Goal: Task Accomplishment & Management: Manage account settings

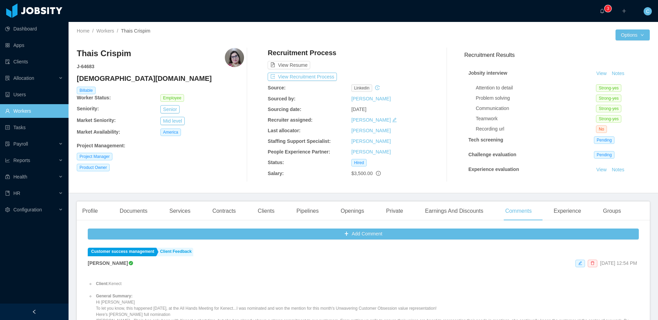
scroll to position [98, 0]
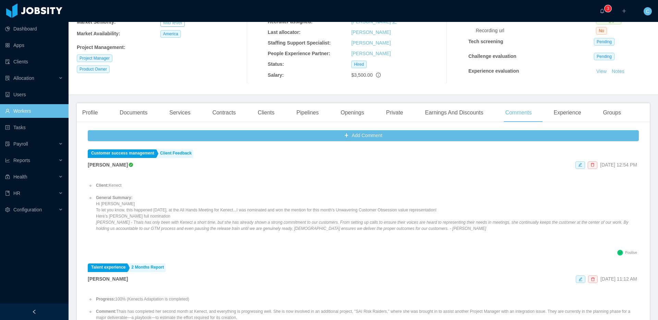
click at [47, 115] on link "Workers" at bounding box center [34, 111] width 58 height 14
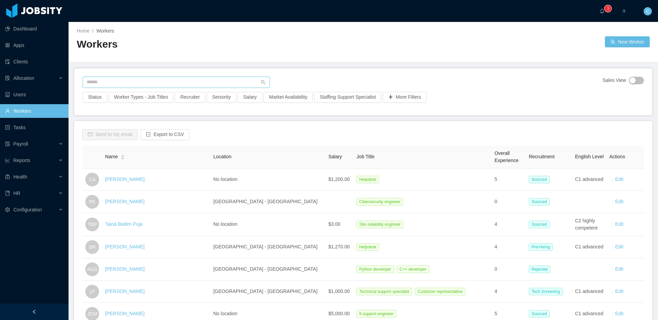
click at [105, 82] on input "text" at bounding box center [176, 82] width 187 height 11
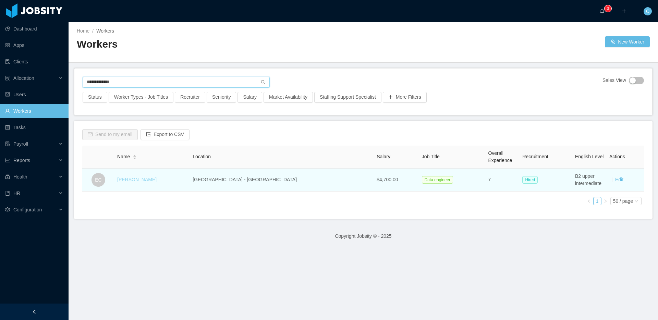
type input "**********"
click at [134, 179] on link "Ernani Castro" at bounding box center [136, 179] width 39 height 5
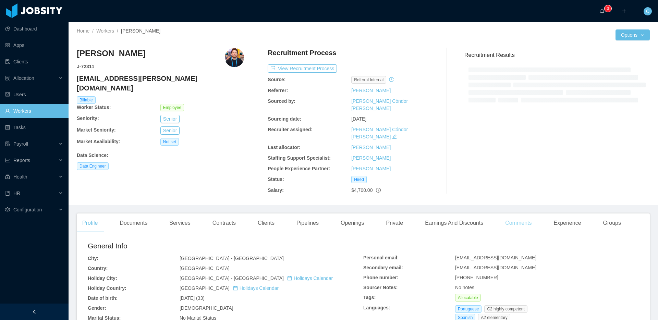
click at [531, 213] on div "Comments" at bounding box center [518, 222] width 37 height 19
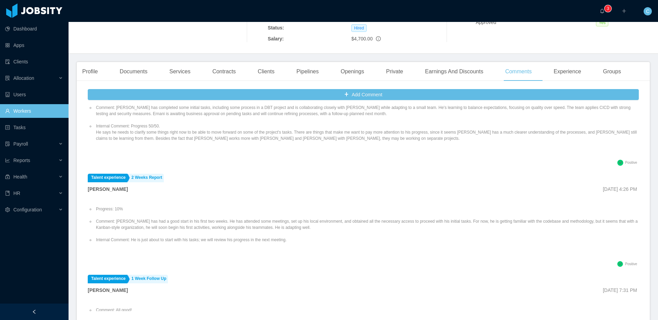
scroll to position [92, 0]
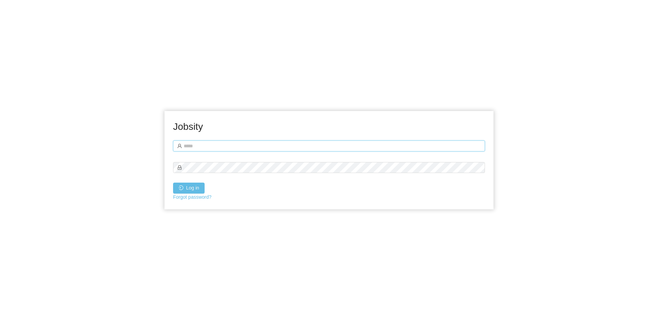
type input "**********"
click at [194, 186] on button "Log in" at bounding box center [189, 188] width 32 height 11
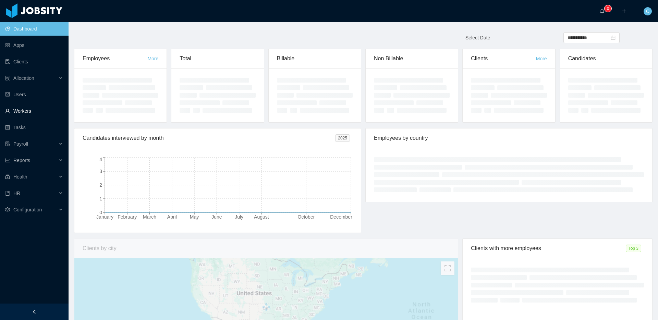
click at [49, 114] on link "Workers" at bounding box center [34, 111] width 58 height 14
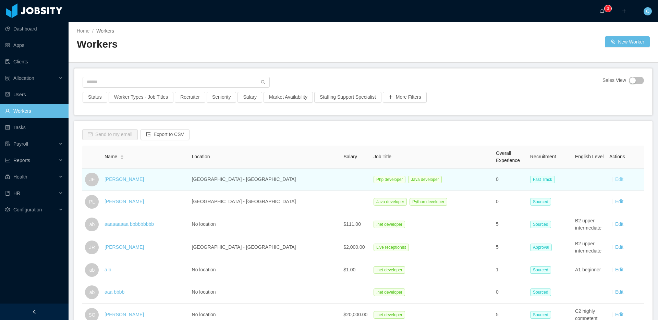
click at [620, 180] on link "Edit" at bounding box center [619, 178] width 8 height 5
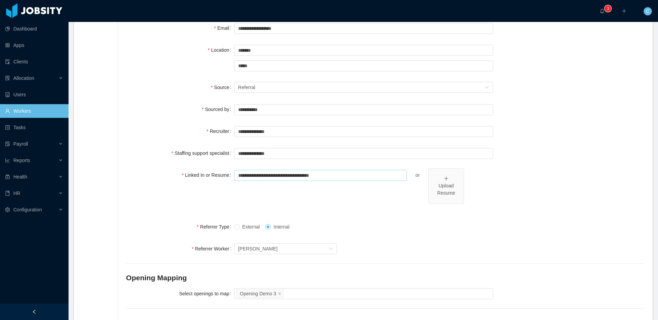
scroll to position [121, 0]
click at [353, 173] on input "**********" at bounding box center [320, 175] width 173 height 11
click at [440, 185] on div "Upload Resume" at bounding box center [445, 189] width 29 height 14
click at [416, 224] on div "External Internal" at bounding box center [363, 227] width 259 height 14
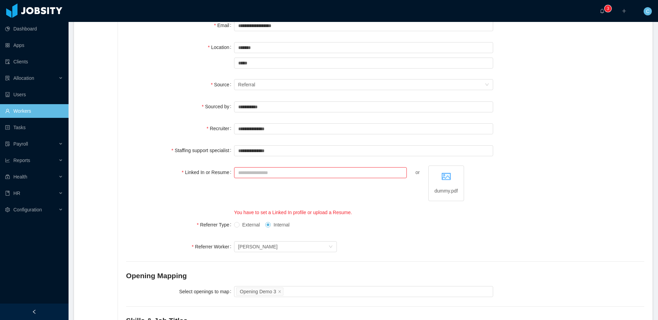
scroll to position [124, 0]
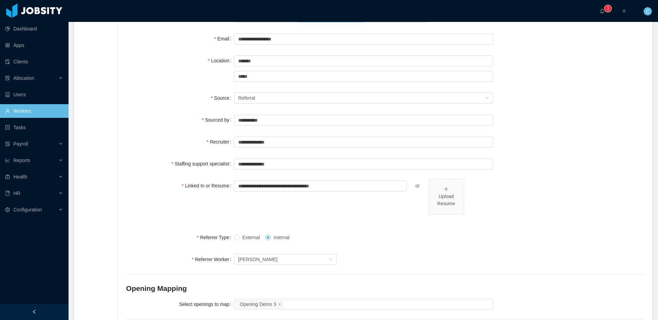
scroll to position [112, 0]
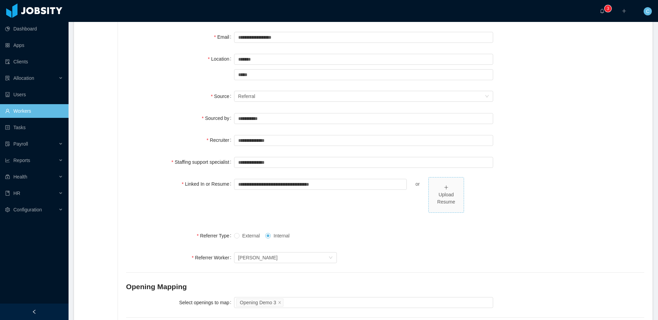
click at [438, 194] on div "Upload Resume" at bounding box center [445, 198] width 29 height 14
click at [348, 185] on input "**********" at bounding box center [320, 184] width 173 height 11
click at [390, 239] on div "External Internal" at bounding box center [363, 236] width 259 height 14
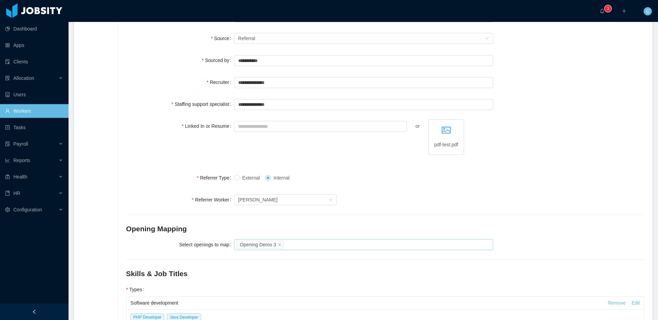
scroll to position [0, 0]
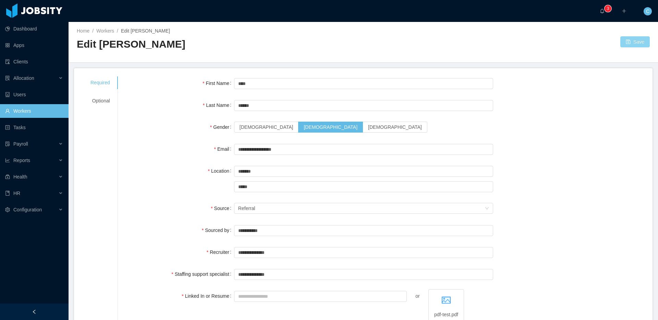
click at [636, 39] on button "Save" at bounding box center [634, 41] width 29 height 11
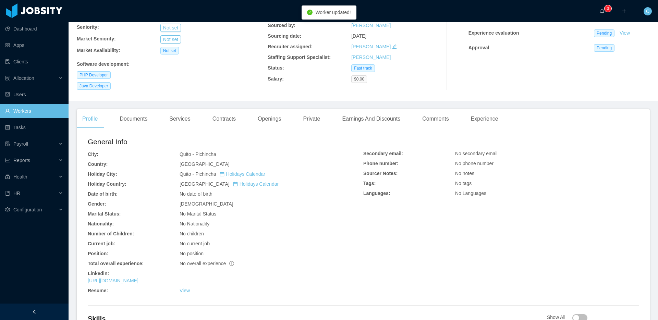
scroll to position [86, 0]
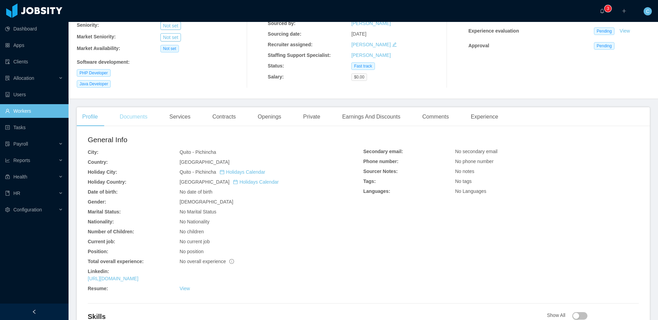
click at [124, 111] on div "Documents" at bounding box center [133, 116] width 39 height 19
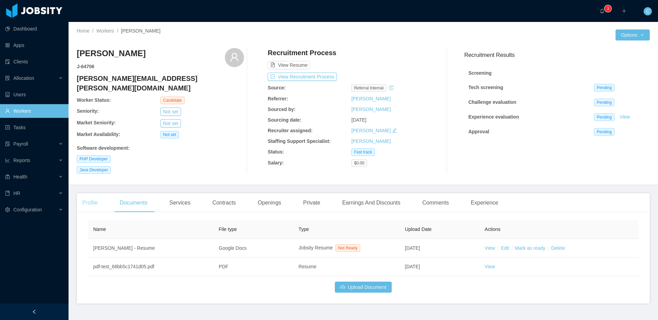
click at [99, 193] on div "Profile" at bounding box center [90, 202] width 26 height 19
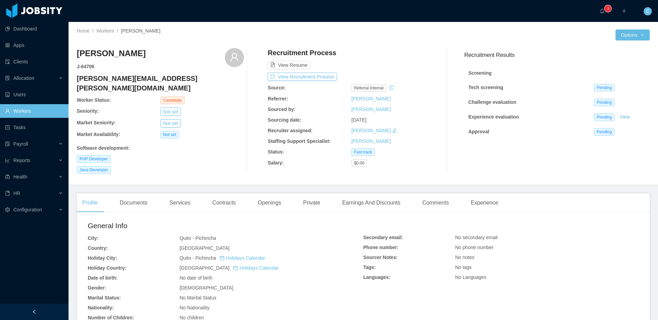
click at [58, 107] on link "Workers" at bounding box center [34, 111] width 58 height 14
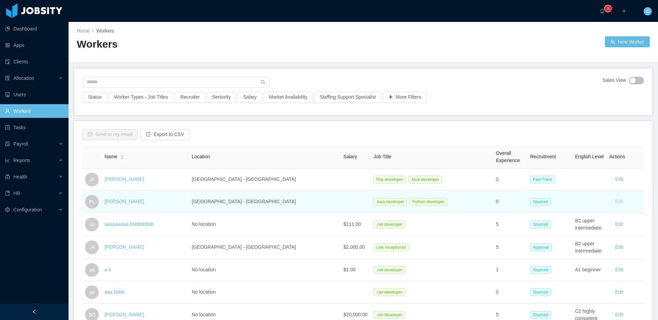
click at [617, 200] on link "Edit" at bounding box center [619, 201] width 8 height 5
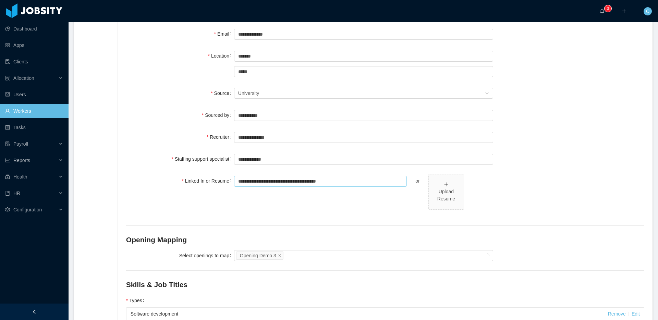
scroll to position [106, 0]
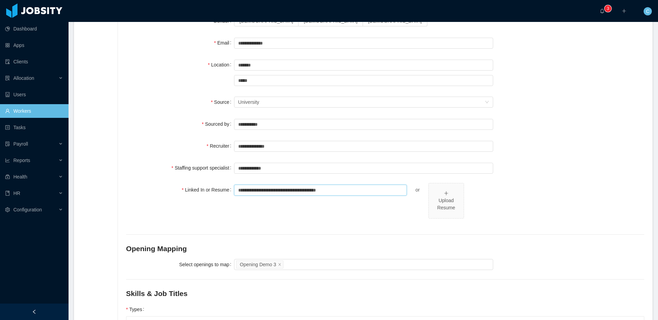
click at [371, 187] on input "**********" at bounding box center [320, 190] width 173 height 11
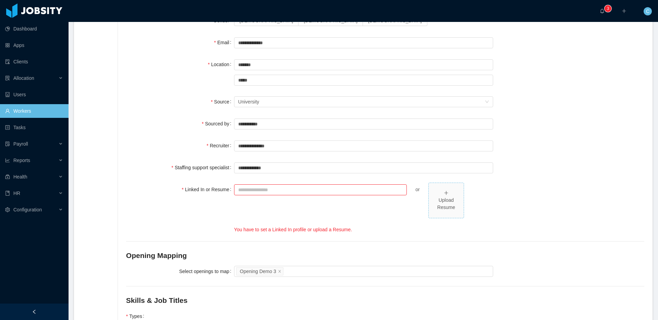
click at [450, 208] on div "Upload Resume" at bounding box center [445, 204] width 29 height 14
click at [506, 210] on div "Linked In or Resume or dummy.pdf You have to set a Linked In profile or upload …" at bounding box center [385, 208] width 518 height 51
drag, startPoint x: 392, startPoint y: 211, endPoint x: 368, endPoint y: 203, distance: 25.1
click at [388, 210] on div "or dummy.pdf You have to set a Linked In profile or upload a Resume." at bounding box center [363, 208] width 259 height 51
click at [345, 191] on input "Linked In or Resume" at bounding box center [320, 189] width 173 height 11
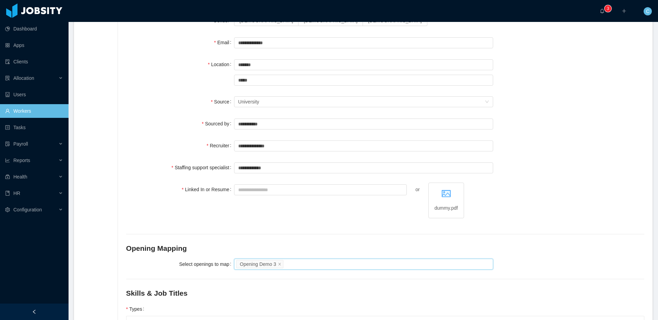
click at [372, 213] on div "or dummy.pdf" at bounding box center [363, 205] width 259 height 44
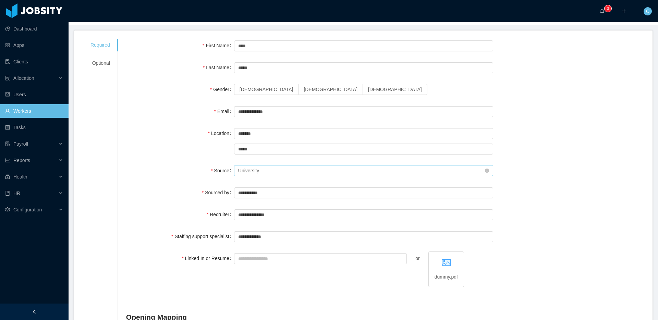
scroll to position [0, 0]
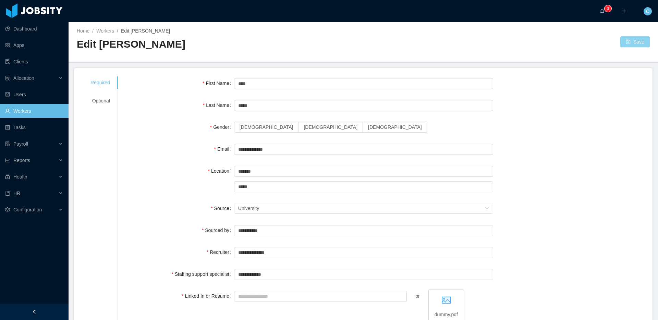
click at [630, 46] on button "Save" at bounding box center [634, 41] width 29 height 11
click at [304, 126] on span "Male" at bounding box center [331, 126] width 54 height 5
click at [634, 42] on button "Save" at bounding box center [634, 41] width 29 height 11
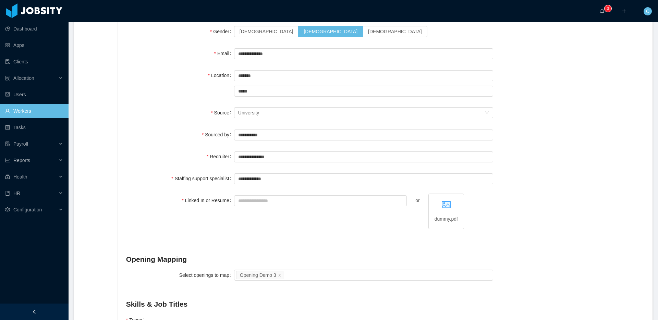
scroll to position [271, 0]
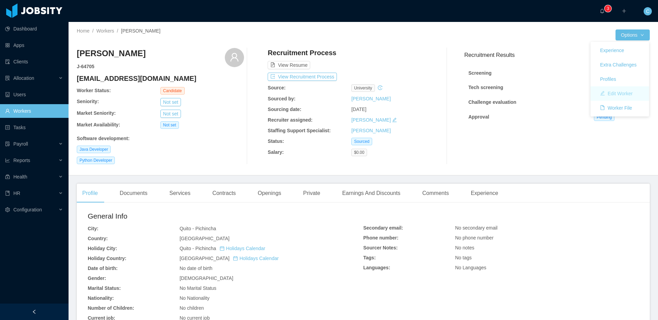
click at [617, 98] on button "Edit Worker" at bounding box center [616, 93] width 44 height 11
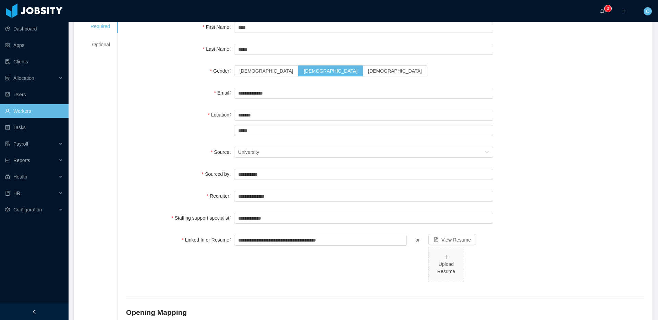
scroll to position [90, 0]
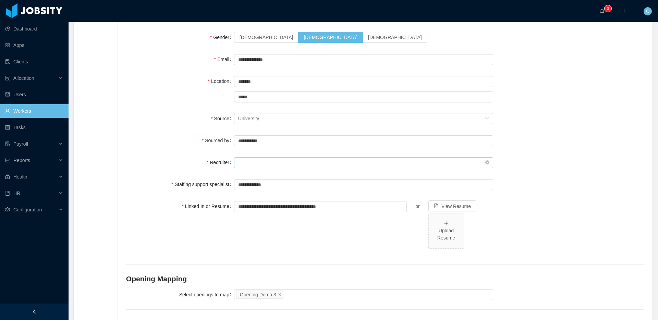
click at [281, 163] on input "text" at bounding box center [363, 162] width 259 height 11
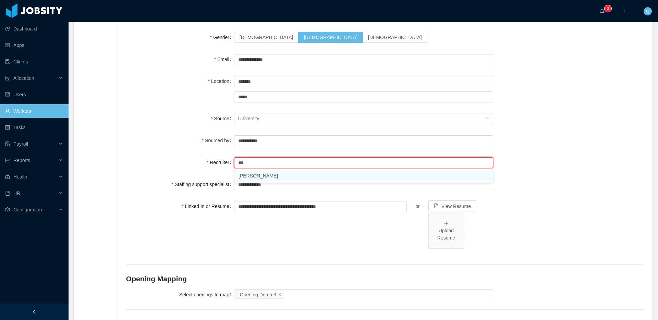
click at [260, 176] on li "Ninna Meister" at bounding box center [363, 175] width 259 height 11
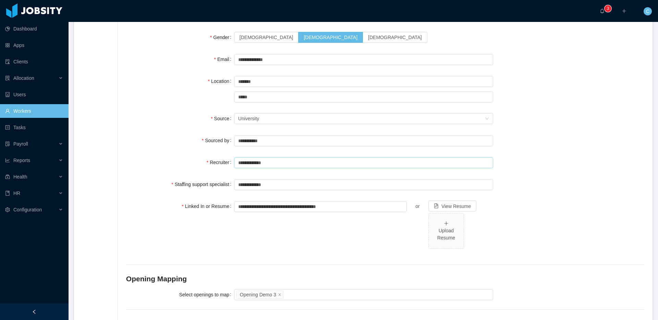
type input "**********"
click at [586, 124] on div "Source Seniority University" at bounding box center [385, 119] width 518 height 14
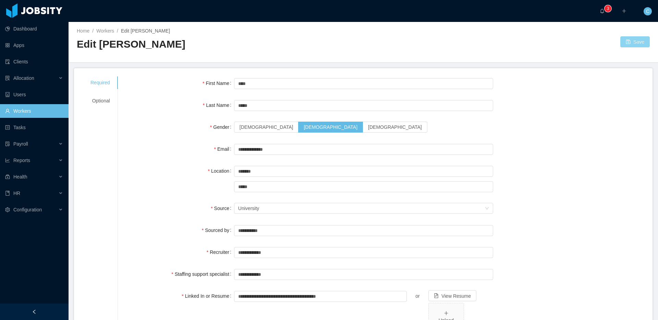
click at [626, 44] on button "Save" at bounding box center [634, 41] width 29 height 11
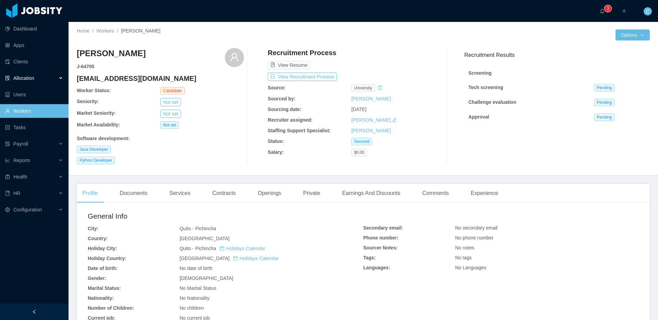
click at [31, 81] on span "Allocation" at bounding box center [23, 77] width 21 height 5
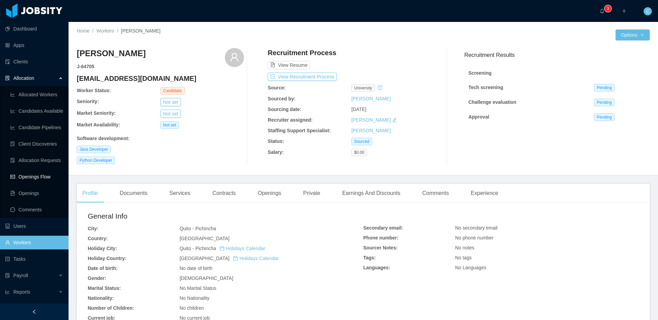
click at [42, 179] on link "Openings Flow" at bounding box center [36, 177] width 53 height 14
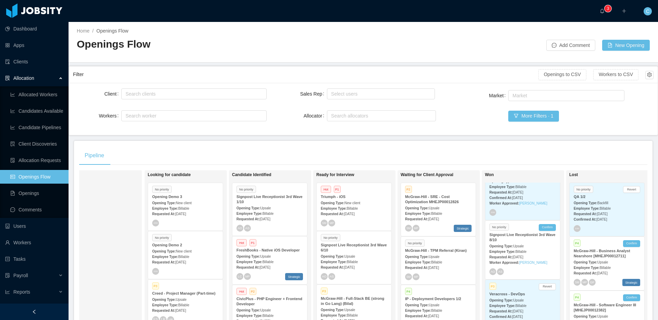
scroll to position [21, 0]
click at [525, 244] on div "Opening Type: Upsale" at bounding box center [522, 246] width 66 height 7
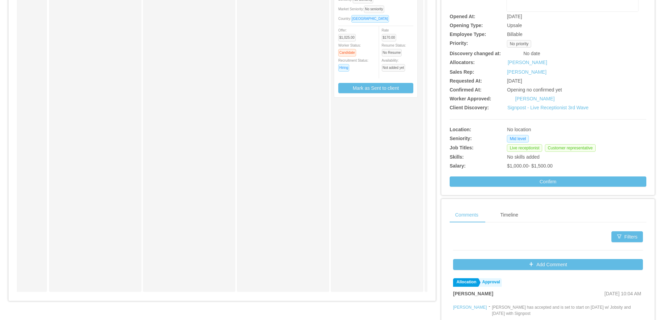
scroll to position [4, 0]
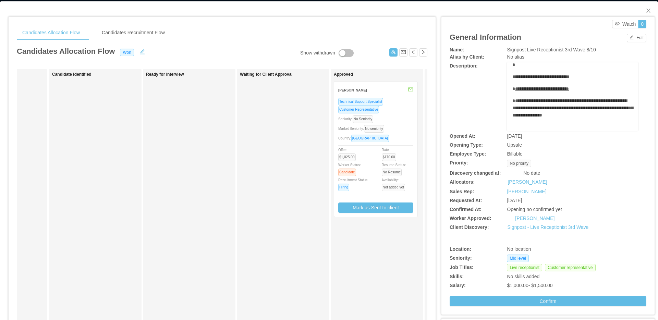
click at [400, 106] on div "Customer Representative" at bounding box center [375, 110] width 75 height 8
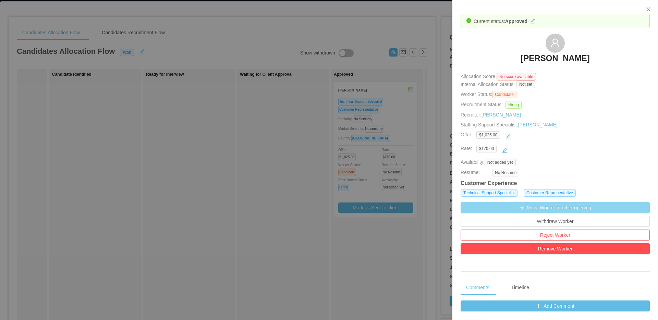
click at [554, 206] on button "Move Worker to other opening" at bounding box center [554, 207] width 189 height 11
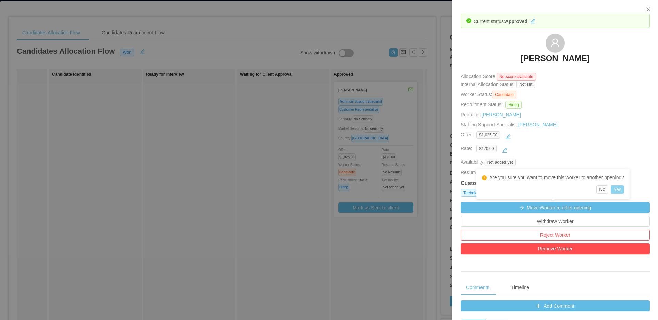
click at [619, 187] on button "Yes" at bounding box center [617, 189] width 13 height 8
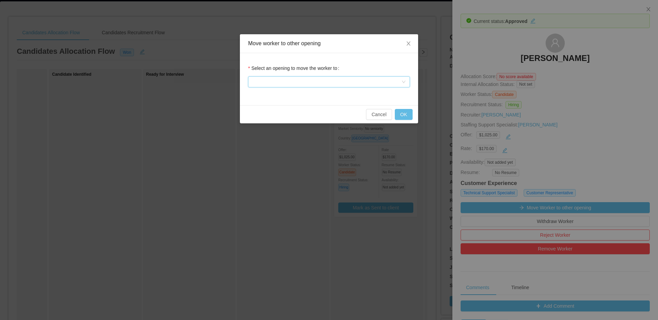
click at [369, 79] on div at bounding box center [326, 82] width 149 height 10
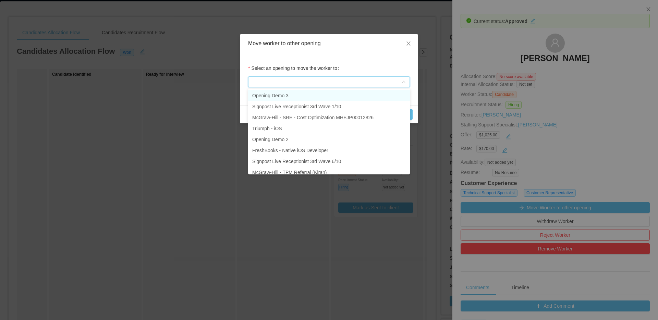
drag, startPoint x: 438, startPoint y: 90, endPoint x: 433, endPoint y: 75, distance: 15.6
click at [438, 89] on div "Move worker to other opening Select an opening to move the worker to Cancel OK" at bounding box center [329, 160] width 658 height 320
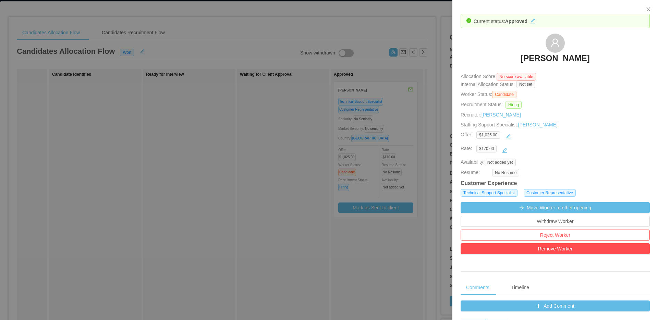
click at [377, 33] on div at bounding box center [329, 160] width 658 height 320
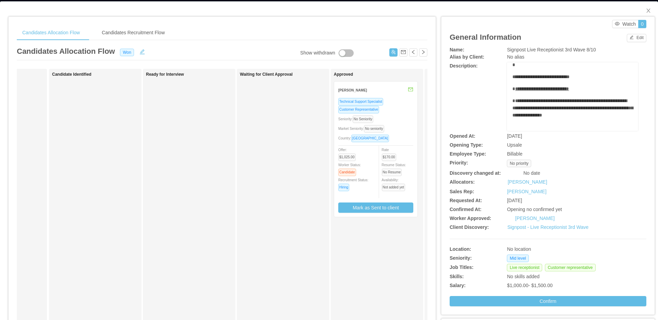
click at [399, 121] on div "Seniority: No Seniority" at bounding box center [375, 119] width 75 height 8
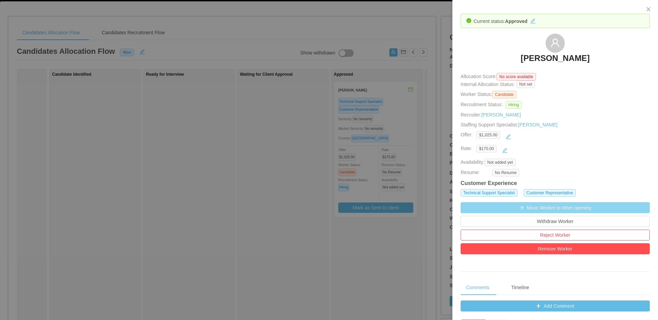
click at [518, 208] on button "Move Worker to other opening" at bounding box center [554, 207] width 189 height 11
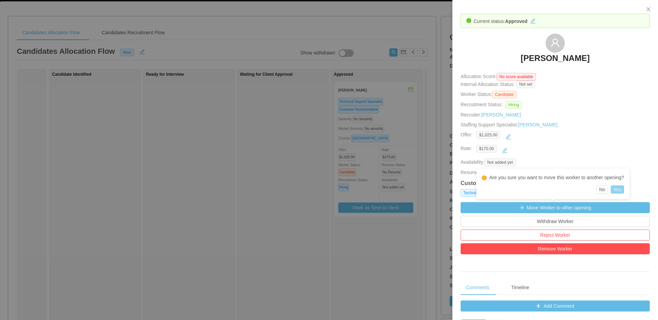
click at [624, 190] on button "Yes" at bounding box center [617, 189] width 13 height 8
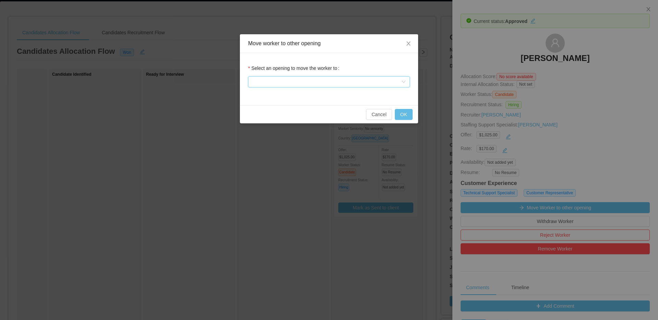
click at [335, 79] on div at bounding box center [326, 82] width 149 height 10
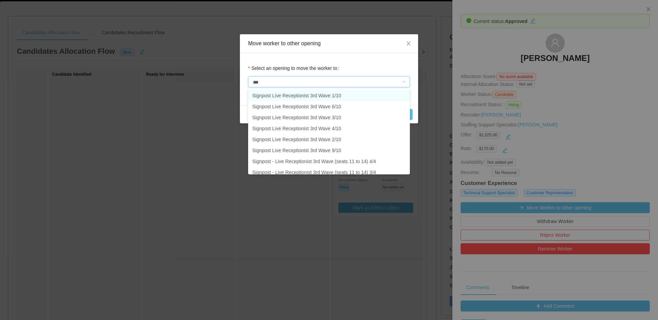
type input "****"
click at [339, 103] on li "Signpost Live Receptionist 3rd Wave 6/10" at bounding box center [329, 106] width 162 height 11
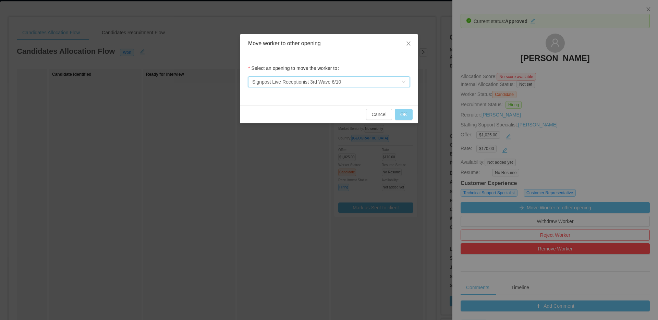
click at [410, 113] on button "OK" at bounding box center [404, 114] width 18 height 11
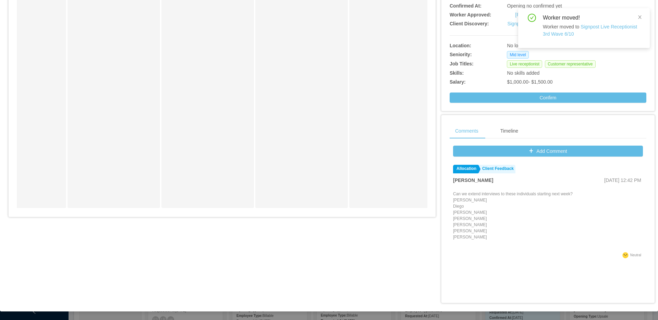
scroll to position [0, 0]
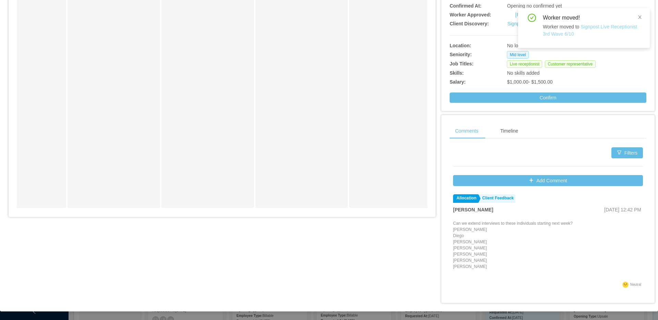
click at [588, 28] on link "Signpost Live Receptionist 3rd Wave 6/10" at bounding box center [590, 30] width 94 height 13
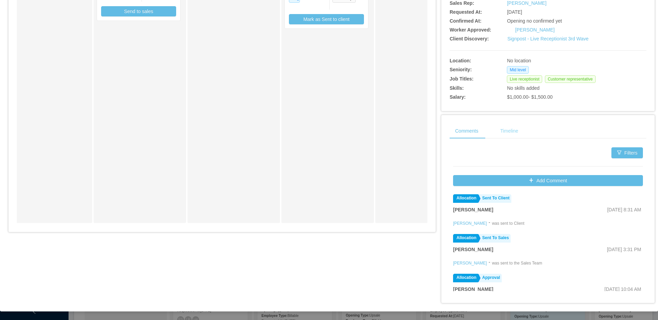
click at [504, 135] on div "Timeline" at bounding box center [509, 130] width 29 height 15
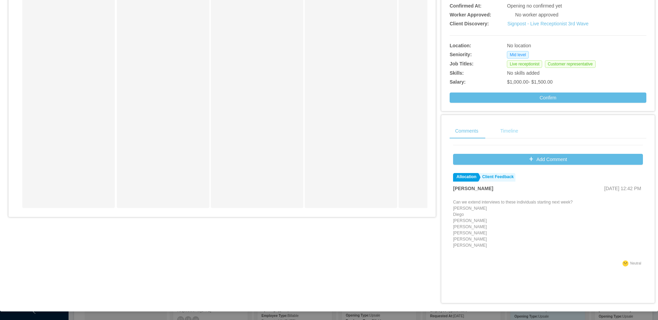
scroll to position [22, 0]
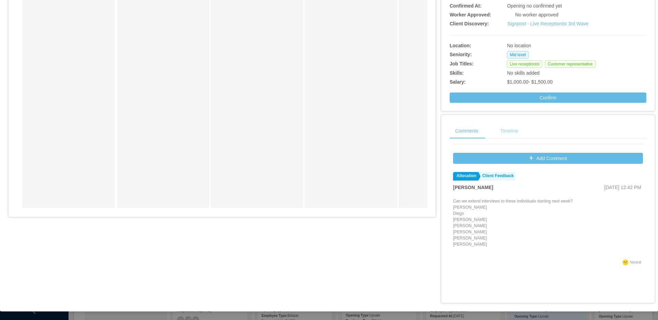
click at [514, 132] on div "Timeline" at bounding box center [509, 130] width 29 height 15
